Goal: Information Seeking & Learning: Learn about a topic

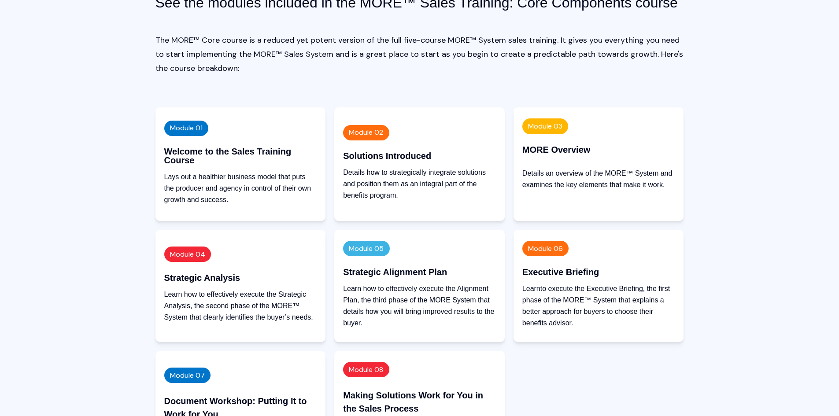
scroll to position [2069, 0]
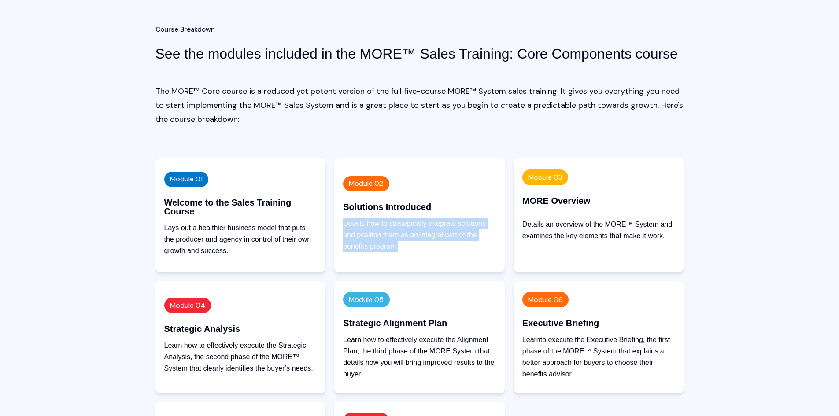
drag, startPoint x: 344, startPoint y: 223, endPoint x: 413, endPoint y: 247, distance: 72.8
click at [413, 247] on p "Details how to strategically integrate solutions and position them as an integr…" at bounding box center [419, 235] width 153 height 34
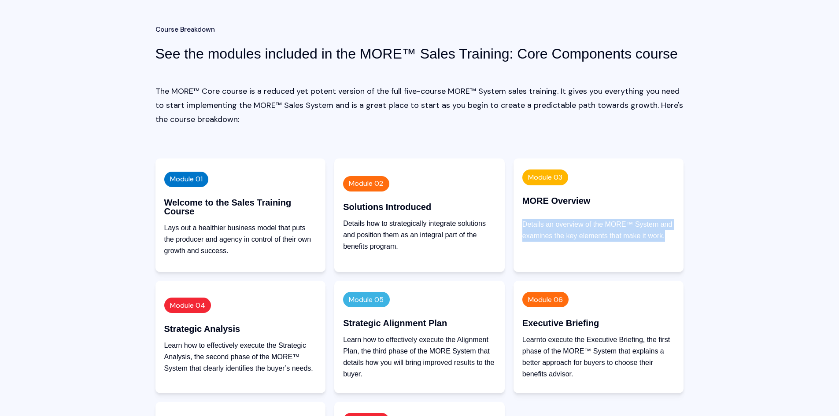
drag, startPoint x: 522, startPoint y: 223, endPoint x: 664, endPoint y: 243, distance: 143.2
click at [664, 243] on div "Details an overview of the MORE™ System and examines the key elements that make…" at bounding box center [598, 239] width 153 height 40
drag, startPoint x: 639, startPoint y: 245, endPoint x: 585, endPoint y: 243, distance: 54.6
click at [638, 245] on div "Details an overview of the MORE™ System and examines the key elements that make…" at bounding box center [598, 239] width 153 height 40
click at [159, 318] on div "Module 04 Strategic Analysis Learn how to effectively execute the Strategic Ana…" at bounding box center [240, 337] width 170 height 112
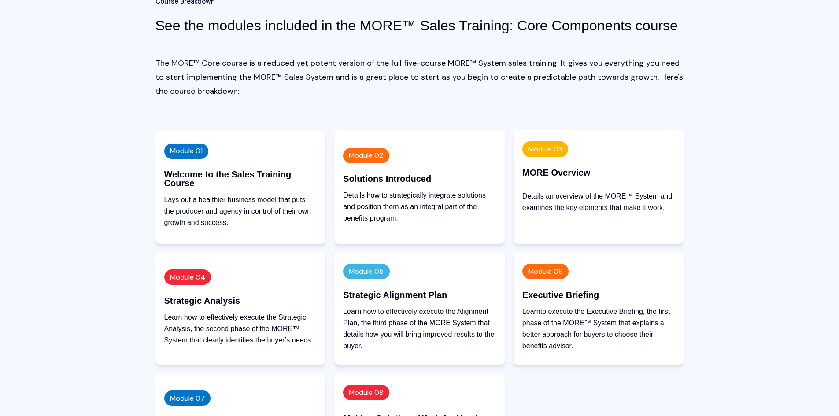
scroll to position [2113, 0]
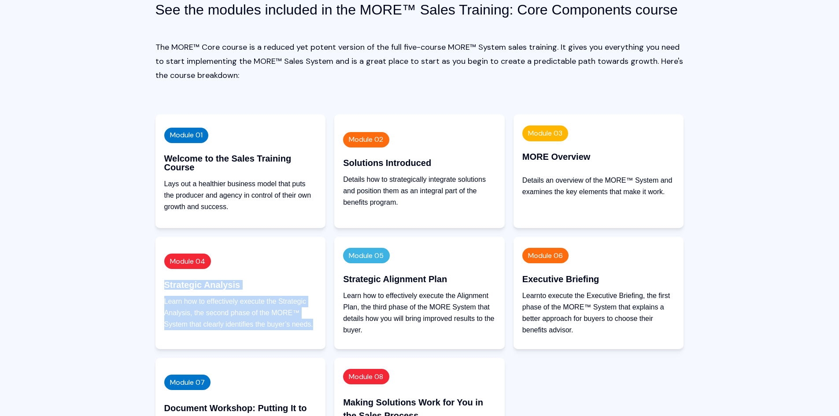
drag, startPoint x: 163, startPoint y: 284, endPoint x: 321, endPoint y: 324, distance: 163.1
click at [321, 324] on div "Module 04 Strategic Analysis Learn how to effectively execute the Strategic Ana…" at bounding box center [240, 293] width 170 height 112
click at [320, 323] on div "Module 04 Strategic Analysis Learn how to effectively execute the Strategic Ana…" at bounding box center [240, 293] width 170 height 112
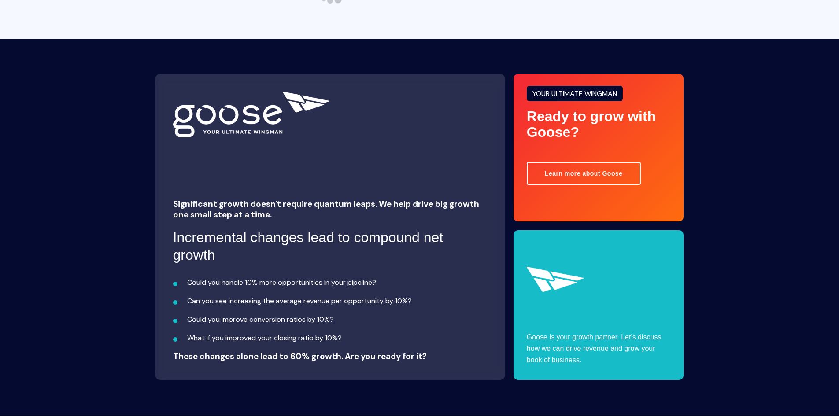
scroll to position [3055, 0]
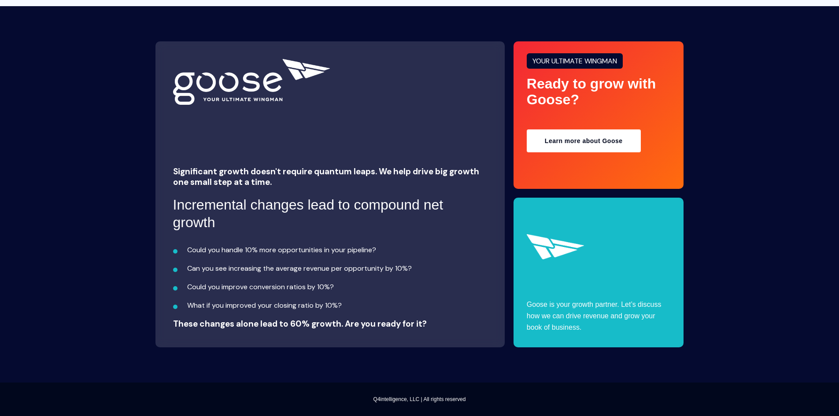
click at [598, 138] on link "Learn more about Goose" at bounding box center [584, 140] width 114 height 23
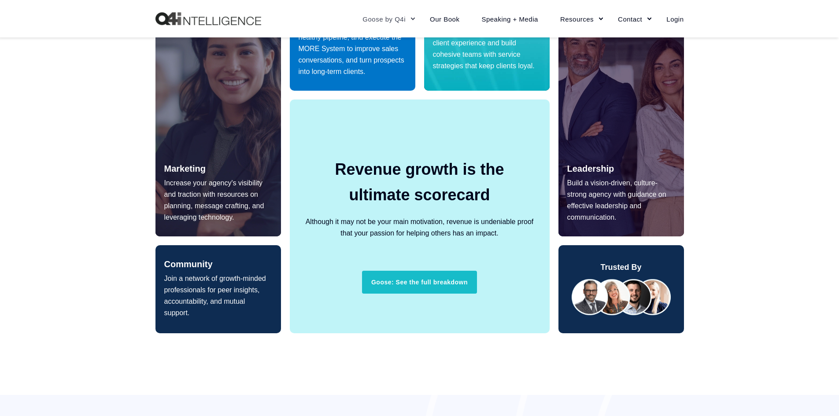
scroll to position [528, 0]
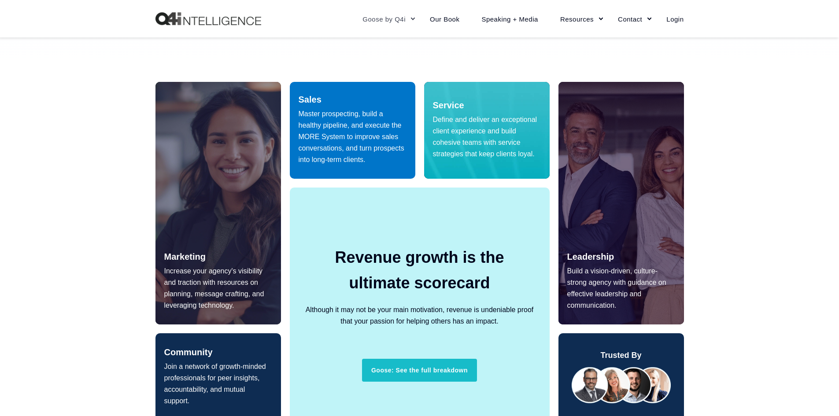
click at [362, 110] on p "Master prospecting, build a healthy pipeline, and execute the MORE System to im…" at bounding box center [353, 136] width 108 height 57
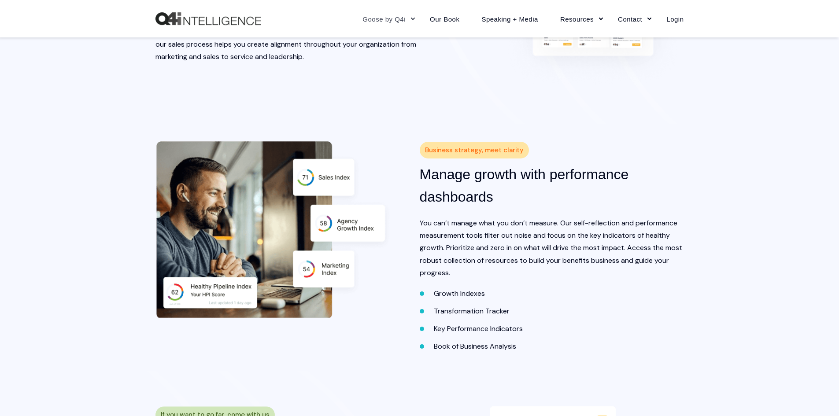
scroll to position [1189, 0]
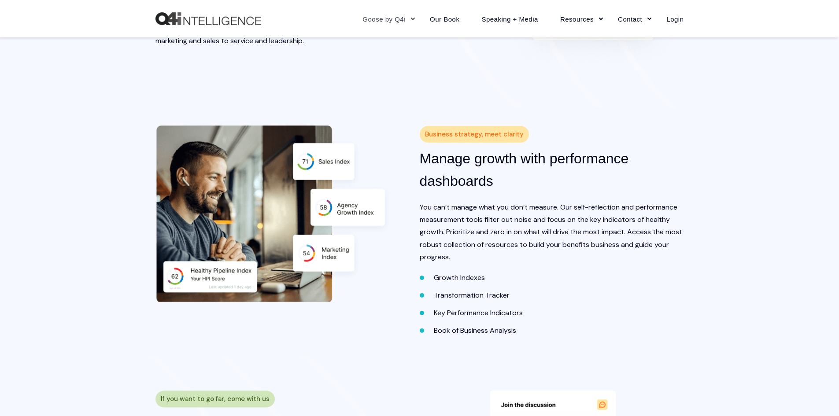
drag, startPoint x: 67, startPoint y: 151, endPoint x: 432, endPoint y: 100, distance: 368.1
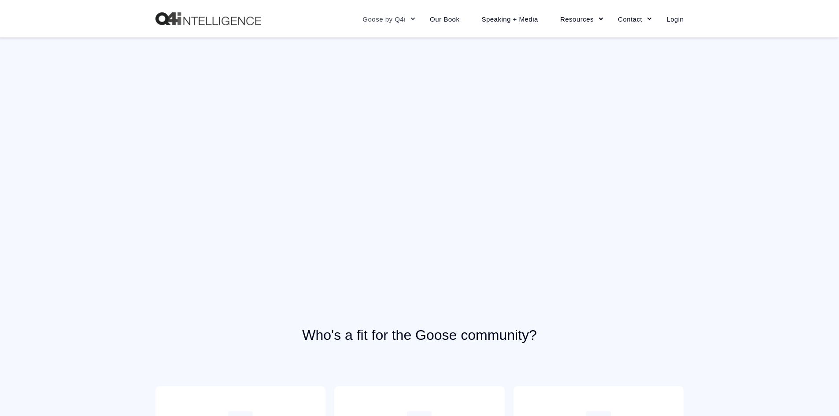
scroll to position [2333, 0]
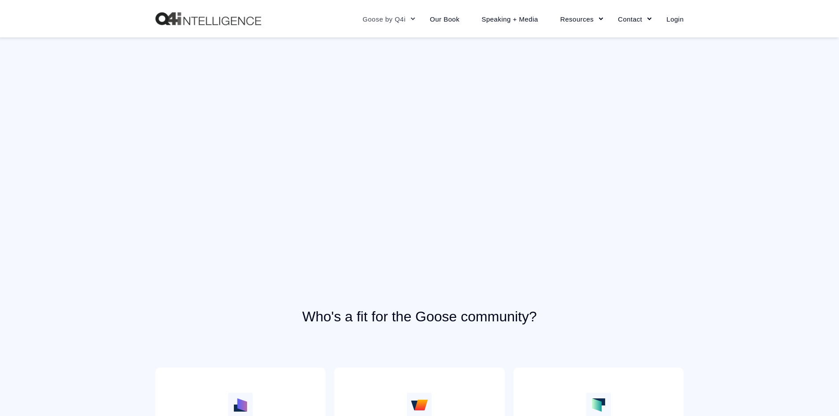
drag, startPoint x: 125, startPoint y: 158, endPoint x: 91, endPoint y: 116, distance: 54.1
click at [91, 116] on div "Who's a fit for the Goose community? Single producers Need to find your way to …" at bounding box center [419, 273] width 839 height 510
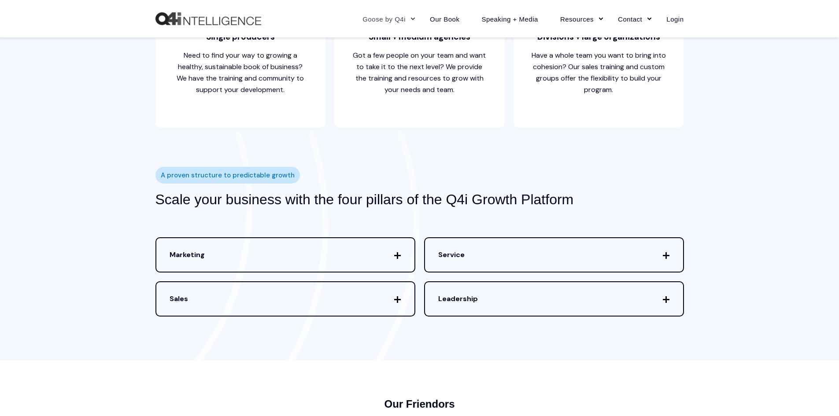
scroll to position [2774, 0]
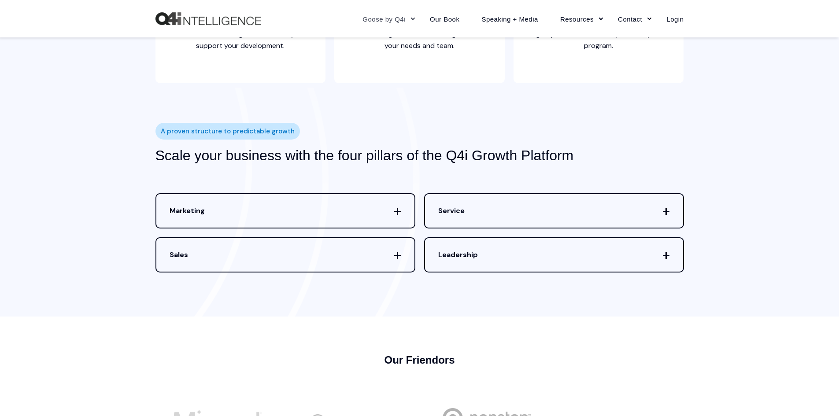
click at [397, 255] on icon at bounding box center [397, 255] width 0 height 0
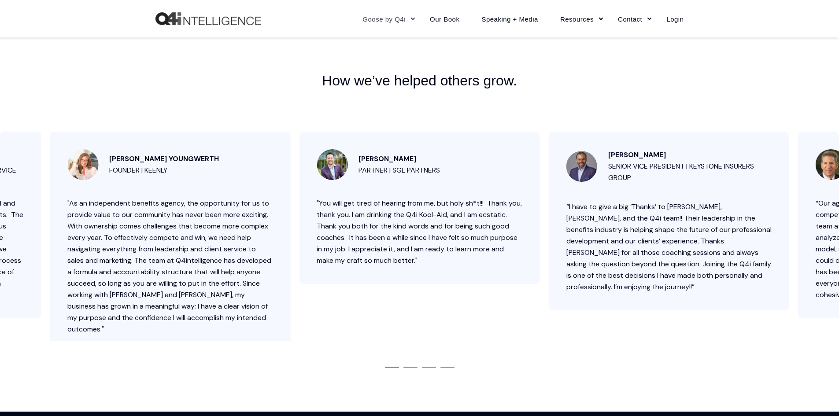
scroll to position [3742, 0]
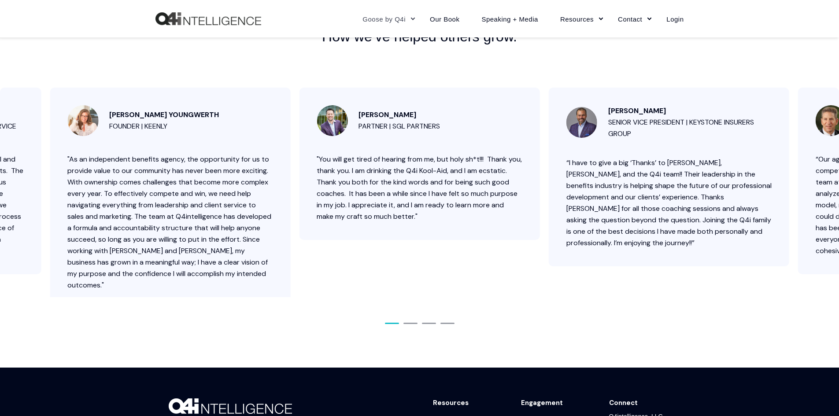
click at [407, 324] on div "David Grant Partner | SGL Partners "You will get tired of hearing from me, but …" at bounding box center [419, 206] width 839 height 236
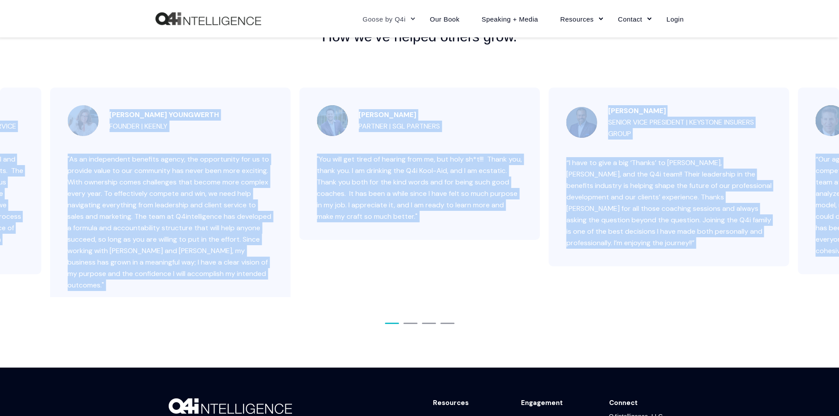
click at [409, 336] on div "How we’ve helped others grow. David Grant Partner | SGL Partners "You will get …" at bounding box center [419, 178] width 839 height 377
click at [408, 324] on span "Go to slide 2" at bounding box center [410, 323] width 14 height 1
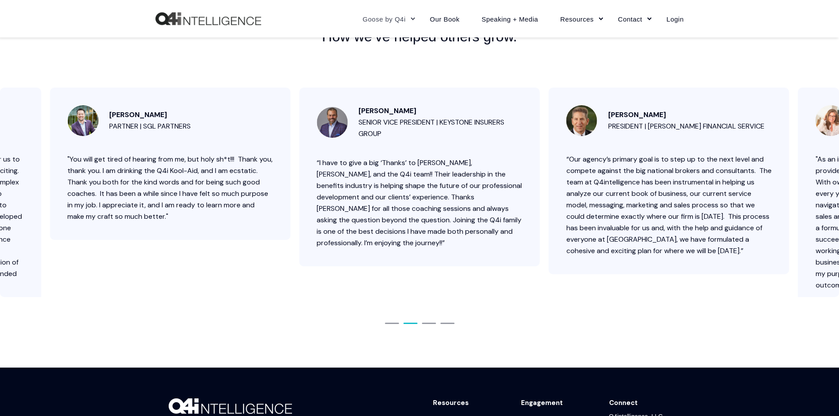
click at [427, 311] on div "David Grant Partner | SGL Partners "You will get tired of hearing from me, but …" at bounding box center [419, 206] width 839 height 236
drag, startPoint x: 427, startPoint y: 320, endPoint x: 425, endPoint y: 325, distance: 5.5
click at [427, 321] on div "David Grant Partner | SGL Partners "You will get tired of hearing from me, but …" at bounding box center [419, 206] width 839 height 236
click at [433, 324] on span "Go to slide 3" at bounding box center [429, 323] width 14 height 1
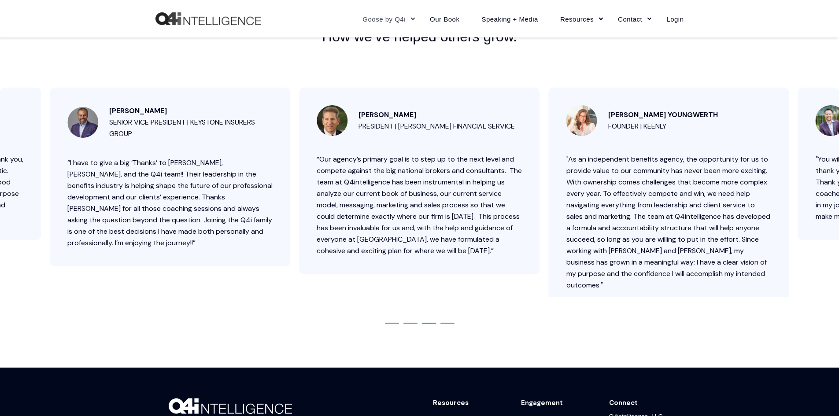
click at [449, 324] on span "Go to slide 4" at bounding box center [447, 323] width 14 height 1
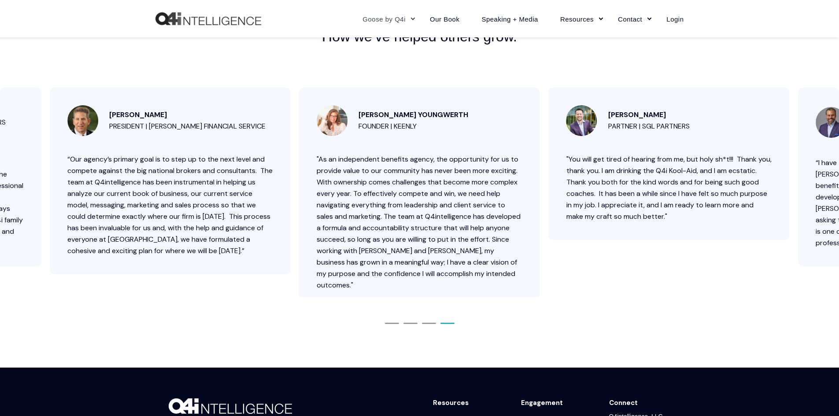
click at [393, 324] on span "Go to slide 1" at bounding box center [392, 323] width 14 height 1
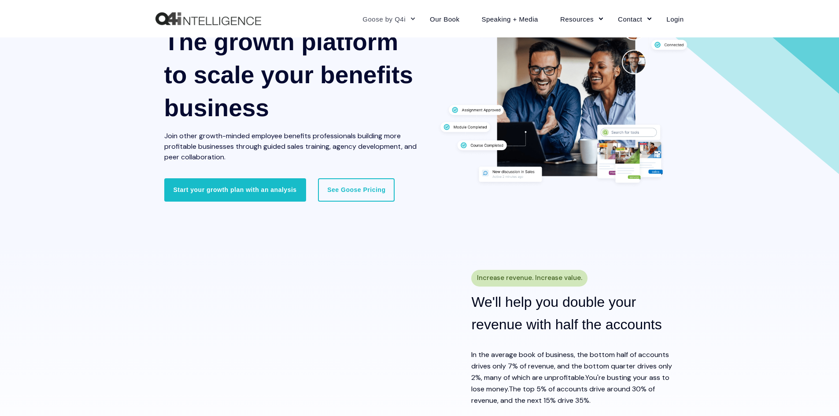
scroll to position [0, 0]
